Goal: Transaction & Acquisition: Purchase product/service

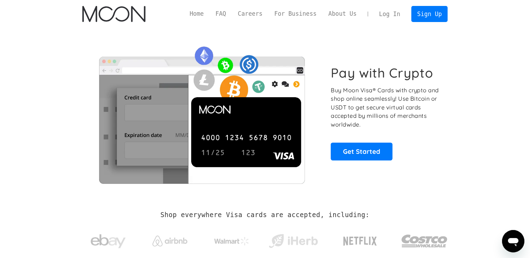
click at [392, 10] on link "Log In" at bounding box center [389, 13] width 33 height 15
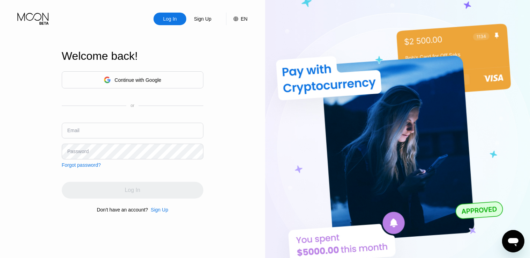
click at [110, 129] on input "text" at bounding box center [133, 130] width 142 height 16
paste input "[EMAIL_ADDRESS][DOMAIN_NAME]"
type input "[EMAIL_ADDRESS][DOMAIN_NAME]"
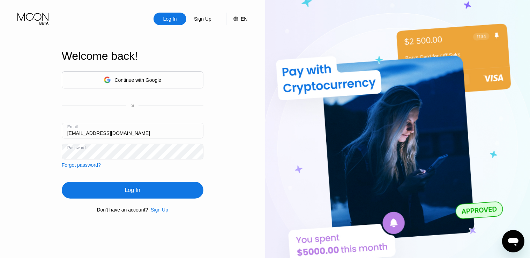
click at [151, 192] on div "Log In" at bounding box center [133, 189] width 142 height 17
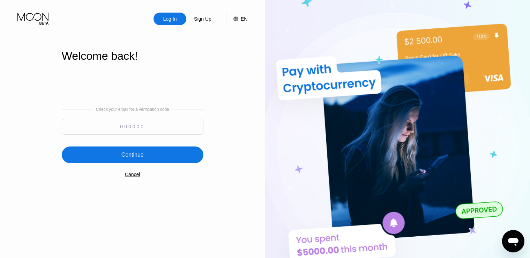
click at [120, 125] on input at bounding box center [133, 127] width 142 height 16
paste input "745569"
type input "745569"
click at [139, 153] on div "Continue" at bounding box center [132, 154] width 22 height 7
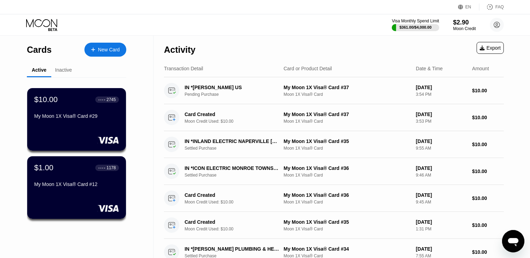
click at [526, 119] on div "Cards New Card Active Inactive $10.00 ● ● ● ● 2745 My Moon 1X Visa® Card #29 $1…" at bounding box center [265, 248] width 530 height 425
click at [456, 20] on div "$2.90" at bounding box center [464, 21] width 23 height 7
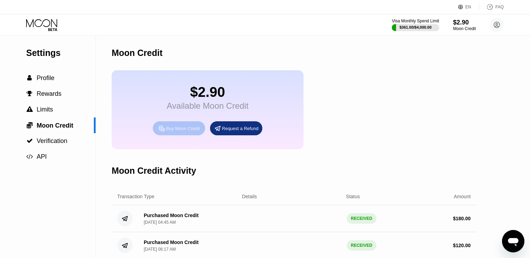
click at [177, 131] on div "Buy Moon Credit" at bounding box center [183, 128] width 34 height 6
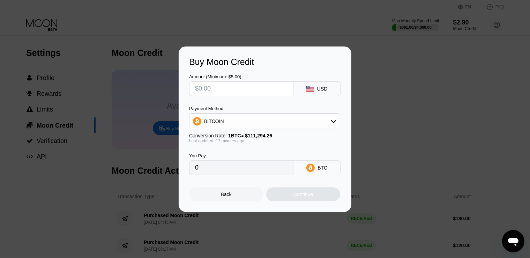
click at [235, 93] on input "text" at bounding box center [241, 89] width 92 height 14
type input "$60"
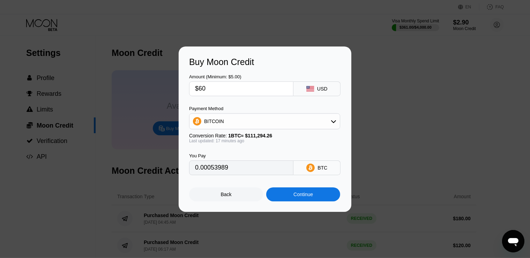
type input "0.00053989"
type input "$60"
click at [279, 123] on div "BITCOIN" at bounding box center [264, 121] width 150 height 14
click at [269, 154] on div "USDT on TRON" at bounding box center [269, 156] width 132 height 6
type input "60.61"
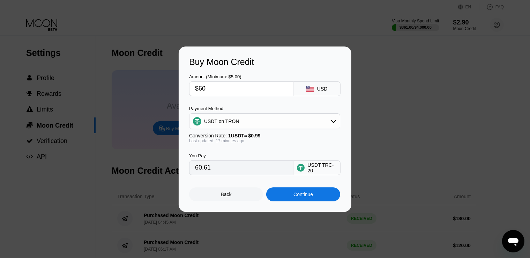
scroll to position [23, 0]
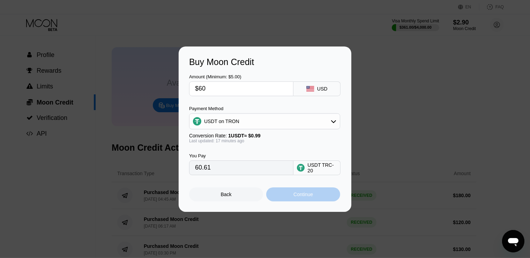
click at [286, 195] on div "Continue" at bounding box center [303, 194] width 74 height 14
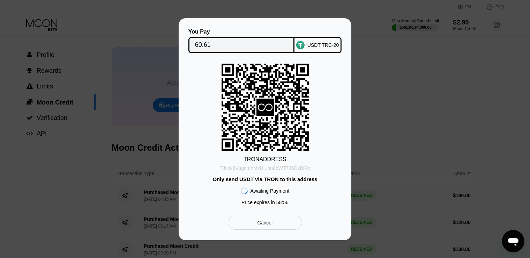
click at [280, 168] on div "TJxok8VognmhMsU...hn8oWT786DxBiRx" at bounding box center [265, 168] width 91 height 6
click at [84, 193] on div "You Pay 60.61 USDT TRC-20 TRON ADDRESS TJxok8VognmhMsU...hn8oWT786DxBiRx Only s…" at bounding box center [265, 129] width 530 height 222
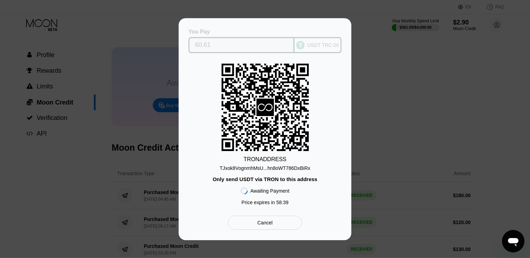
drag, startPoint x: 220, startPoint y: 43, endPoint x: 188, endPoint y: 44, distance: 31.4
click at [188, 44] on div "60.61" at bounding box center [241, 45] width 106 height 16
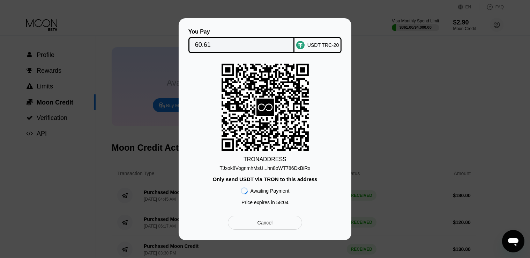
click at [388, 95] on div "You Pay 60.61 USDT TRC-20 TRON ADDRESS TJxok8VognmhMsU...hn8oWT786DxBiRx Only s…" at bounding box center [265, 129] width 530 height 222
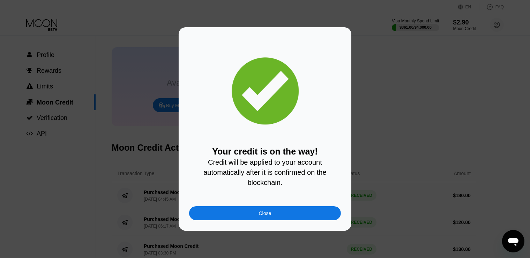
click at [256, 215] on div "Close" at bounding box center [265, 213] width 152 height 14
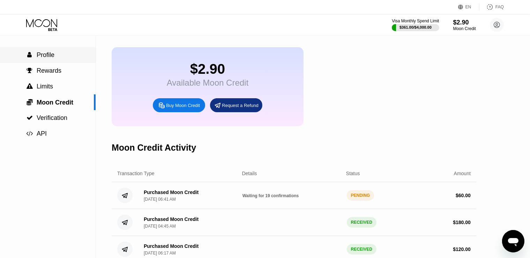
click at [36, 58] on div " Profile" at bounding box center [40, 54] width 28 height 7
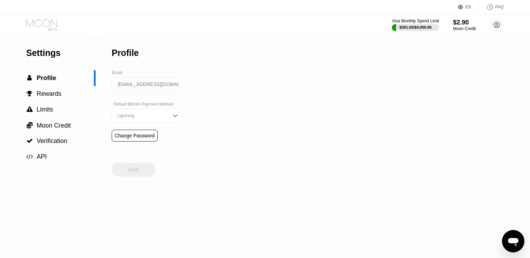
click at [47, 24] on icon at bounding box center [42, 25] width 32 height 12
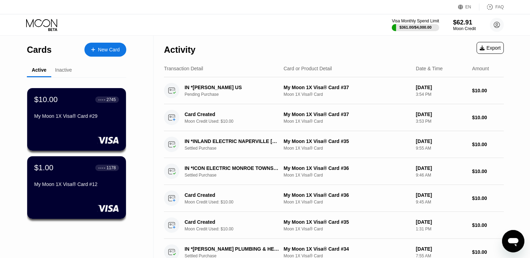
click at [113, 50] on div "New Card" at bounding box center [109, 50] width 22 height 6
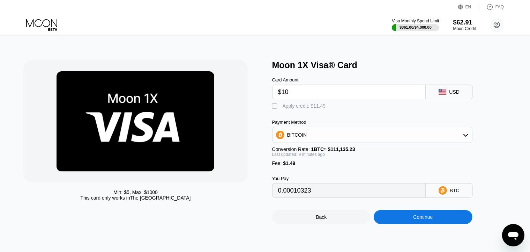
type input "$10"
click at [277, 109] on div "" at bounding box center [275, 106] width 7 height 7
type input "0"
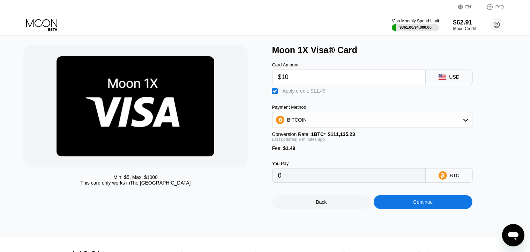
scroll to position [23, 0]
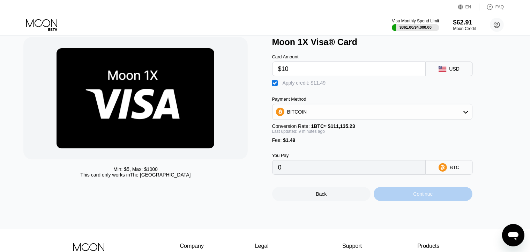
click at [410, 201] on div "Continue" at bounding box center [423, 194] width 99 height 14
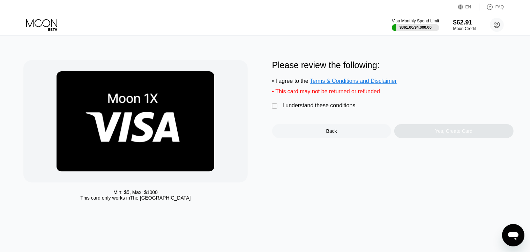
click at [277, 108] on div "" at bounding box center [275, 106] width 7 height 7
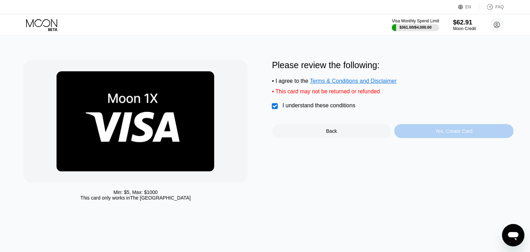
click at [466, 134] on div "Yes, Create Card" at bounding box center [453, 131] width 37 height 6
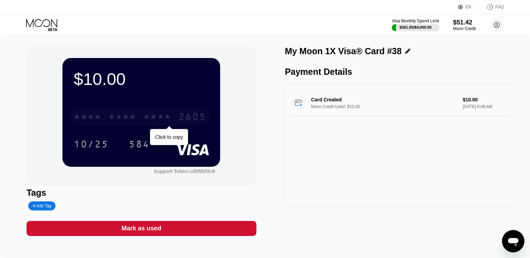
click at [137, 119] on div "* * * * * * * * * * * * 2605" at bounding box center [139, 116] width 141 height 17
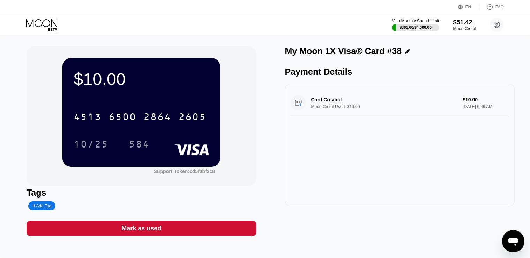
click at [24, 93] on div "$10.00 4513 6500 2864 2605 10/25 584 Support Token: cd5f0bf2c8 Tags Add Tag Mar…" at bounding box center [265, 147] width 530 height 222
click at [197, 231] on div "Mark as used" at bounding box center [142, 228] width 230 height 15
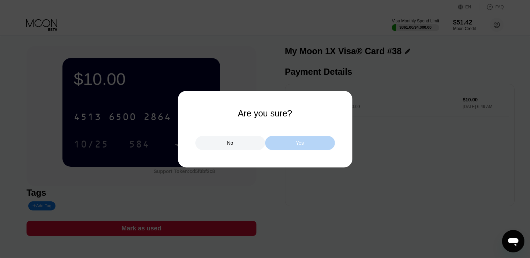
click at [279, 140] on div "Yes" at bounding box center [300, 143] width 70 height 14
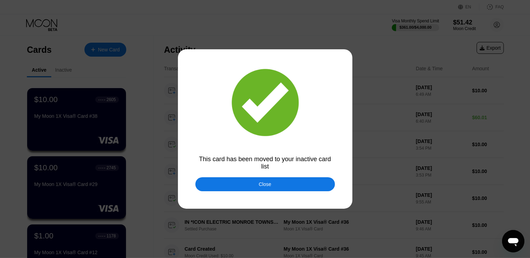
click at [277, 186] on div "Close" at bounding box center [265, 184] width 140 height 14
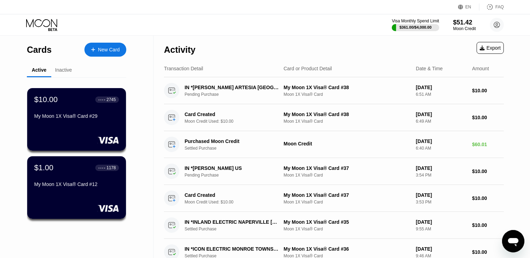
click at [110, 47] on div "New Card" at bounding box center [109, 50] width 22 height 6
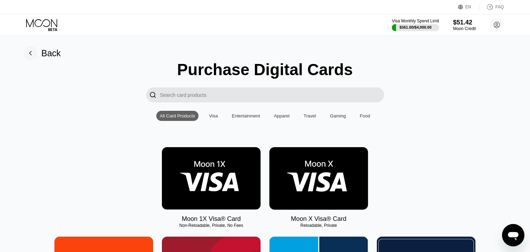
click at [220, 202] on img at bounding box center [211, 178] width 99 height 62
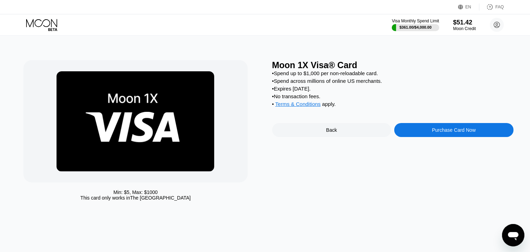
click at [451, 133] on div "Purchase Card Now" at bounding box center [454, 130] width 44 height 6
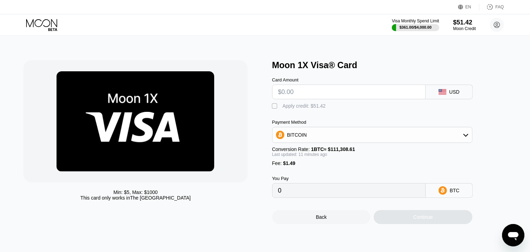
click at [294, 92] on input "text" at bounding box center [349, 92] width 142 height 14
type input "$10"
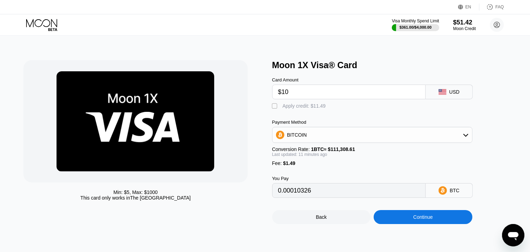
type input "0.00010326"
type input "$10"
click at [284, 108] on div "Apply credit: $11.49" at bounding box center [304, 106] width 43 height 6
type input "0"
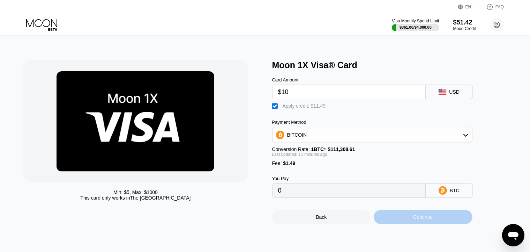
click at [395, 222] on div "Continue" at bounding box center [423, 217] width 99 height 14
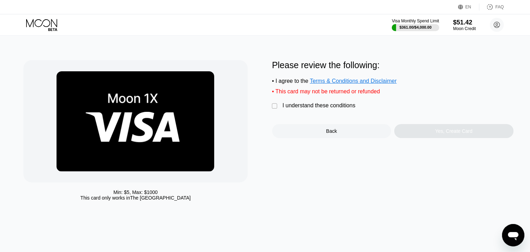
click at [275, 110] on div "" at bounding box center [275, 106] width 7 height 7
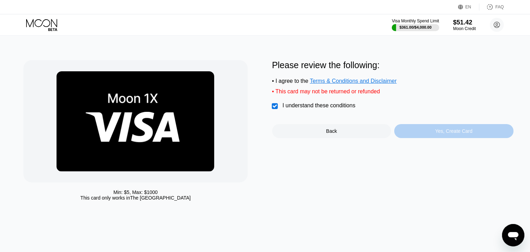
click at [428, 138] on div "Yes, Create Card" at bounding box center [453, 131] width 119 height 14
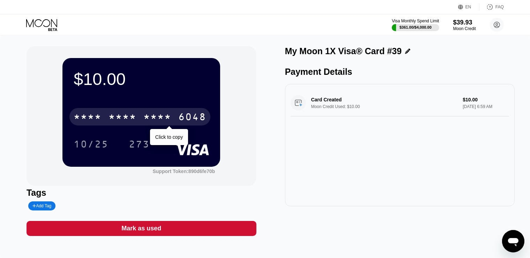
click at [153, 118] on div "* * * *" at bounding box center [157, 117] width 28 height 11
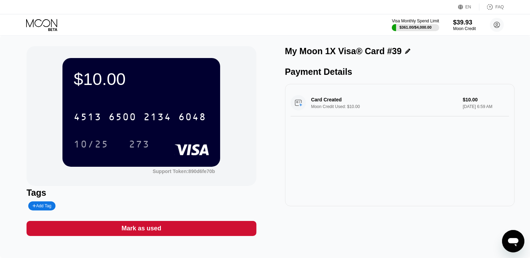
click at [25, 128] on div "$10.00 4513 6500 2134 6048 10/25 273 Support Token: 890d6fe70b Tags Add Tag Mar…" at bounding box center [265, 147] width 530 height 222
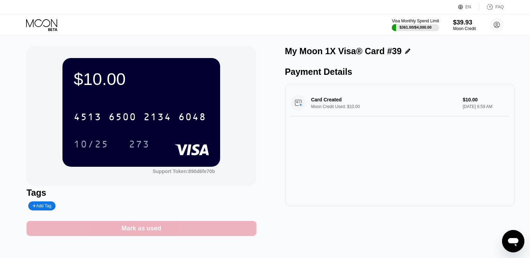
click at [186, 228] on div "Mark as used" at bounding box center [142, 228] width 230 height 15
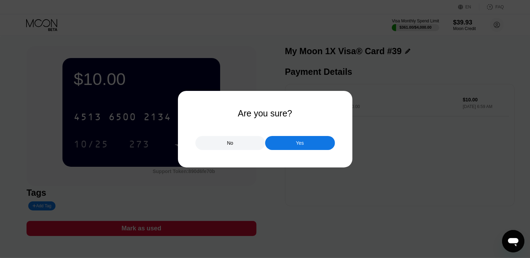
click at [296, 143] on div "Yes" at bounding box center [300, 143] width 8 height 6
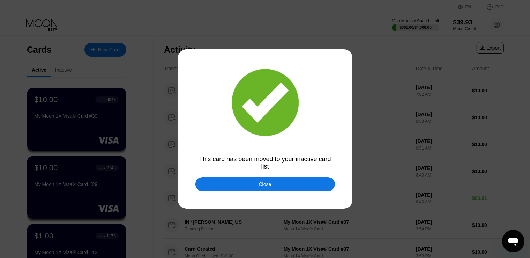
click at [255, 187] on div "Close" at bounding box center [265, 184] width 140 height 14
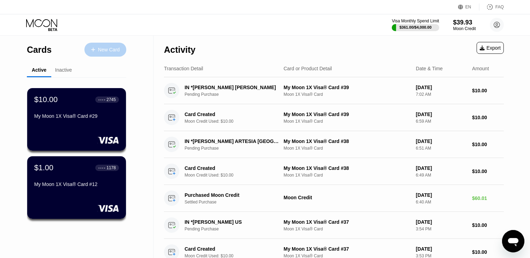
click at [106, 50] on div "New Card" at bounding box center [109, 50] width 22 height 6
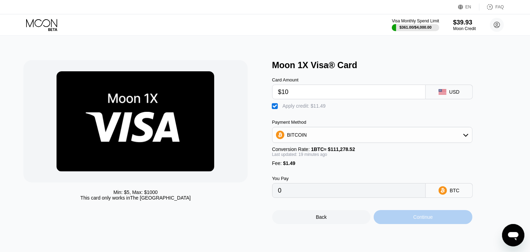
click at [395, 222] on div "Continue" at bounding box center [423, 217] width 99 height 14
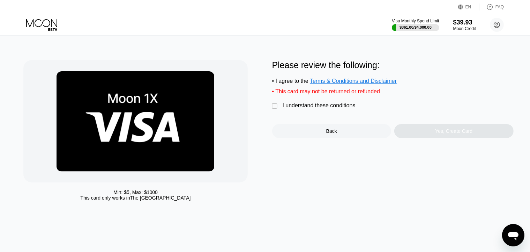
click at [277, 109] on div "" at bounding box center [275, 106] width 7 height 7
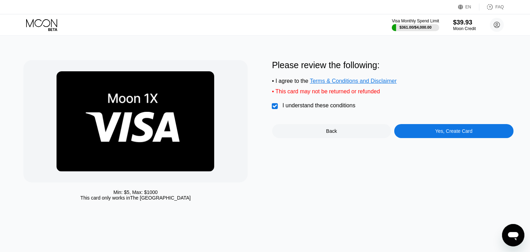
click at [480, 135] on div "Yes, Create Card" at bounding box center [453, 131] width 119 height 14
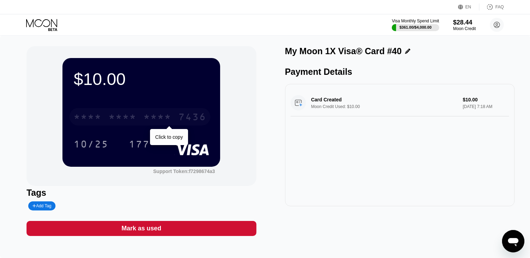
click at [158, 123] on div "* * * *" at bounding box center [157, 117] width 28 height 11
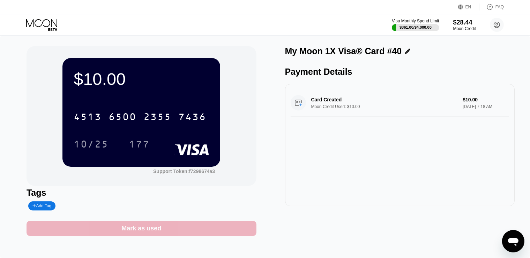
click at [170, 231] on div "Mark as used" at bounding box center [142, 228] width 230 height 15
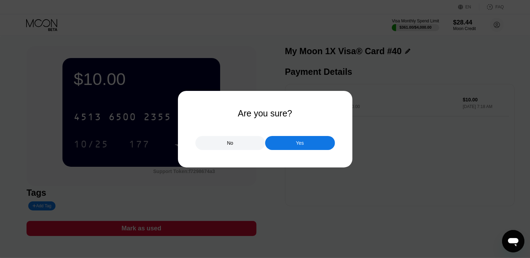
click at [292, 142] on div "Yes" at bounding box center [300, 143] width 70 height 14
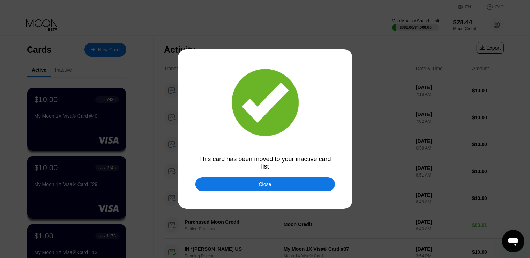
click at [268, 186] on div "Close" at bounding box center [265, 184] width 13 height 6
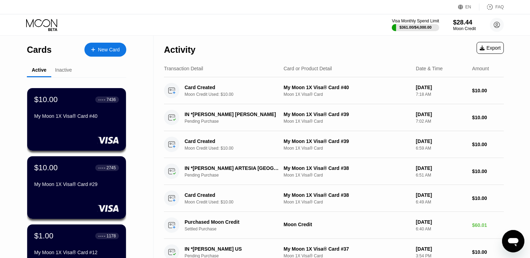
click at [47, 18] on div "Visa Monthly Spend Limit $361.00 / $4,000.00 $28.44 Moon Credit [EMAIL_ADDRESS]…" at bounding box center [265, 24] width 530 height 21
click at [48, 22] on icon at bounding box center [42, 25] width 32 height 12
click at [46, 26] on icon at bounding box center [41, 23] width 31 height 8
